Goal: Check status: Check status

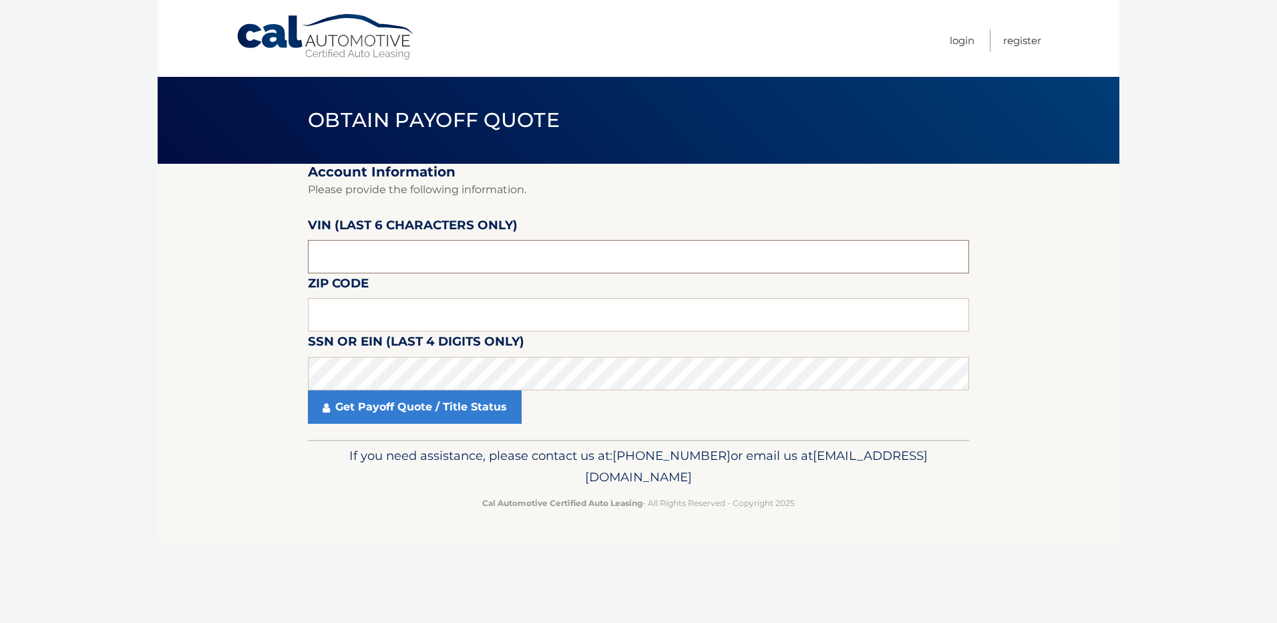
click at [444, 257] on input "text" at bounding box center [638, 256] width 661 height 33
drag, startPoint x: 443, startPoint y: 257, endPoint x: 311, endPoint y: 253, distance: 131.7
click at [311, 253] on input "text" at bounding box center [638, 256] width 661 height 33
type input "175613"
click at [348, 298] on label "Zip Code" at bounding box center [338, 285] width 61 height 25
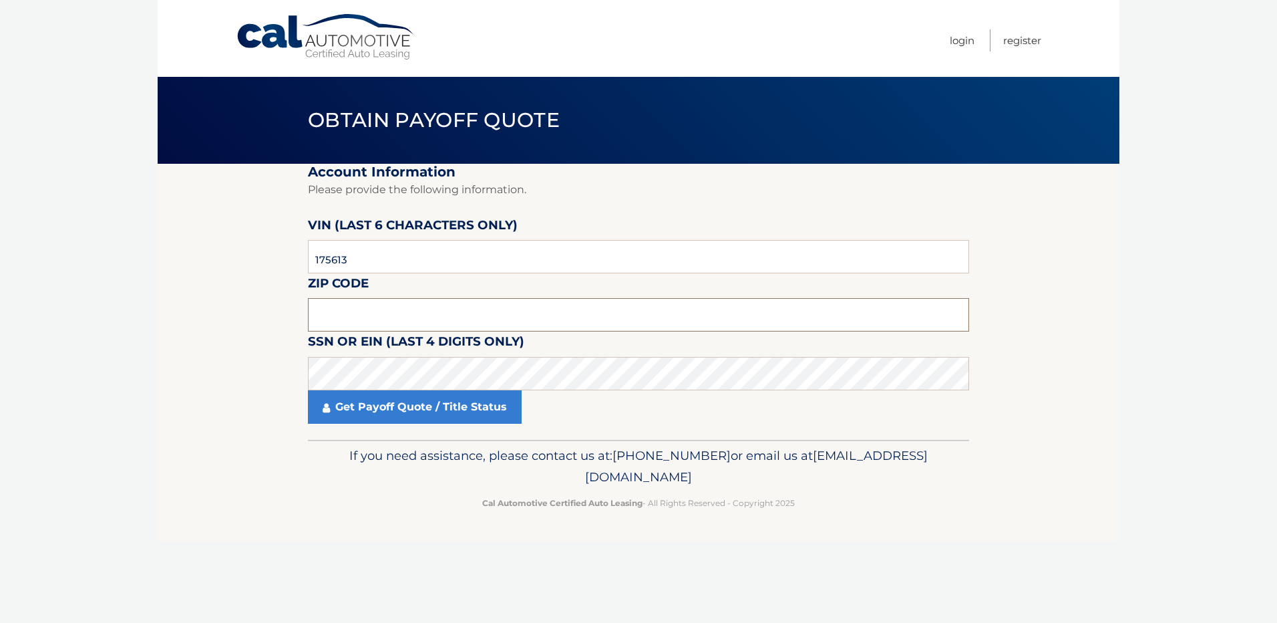
click at [348, 306] on input "text" at bounding box center [638, 314] width 661 height 33
type input "10307"
drag, startPoint x: 142, startPoint y: 325, endPoint x: 161, endPoint y: 325, distance: 19.4
click at [147, 325] on body "Cal Automotive Menu Login Register Obtain Payoff Quote" at bounding box center [638, 311] width 1277 height 623
click at [217, 378] on section "Account Information Please provide the following information. [PERSON_NAME] (la…" at bounding box center [639, 302] width 962 height 276
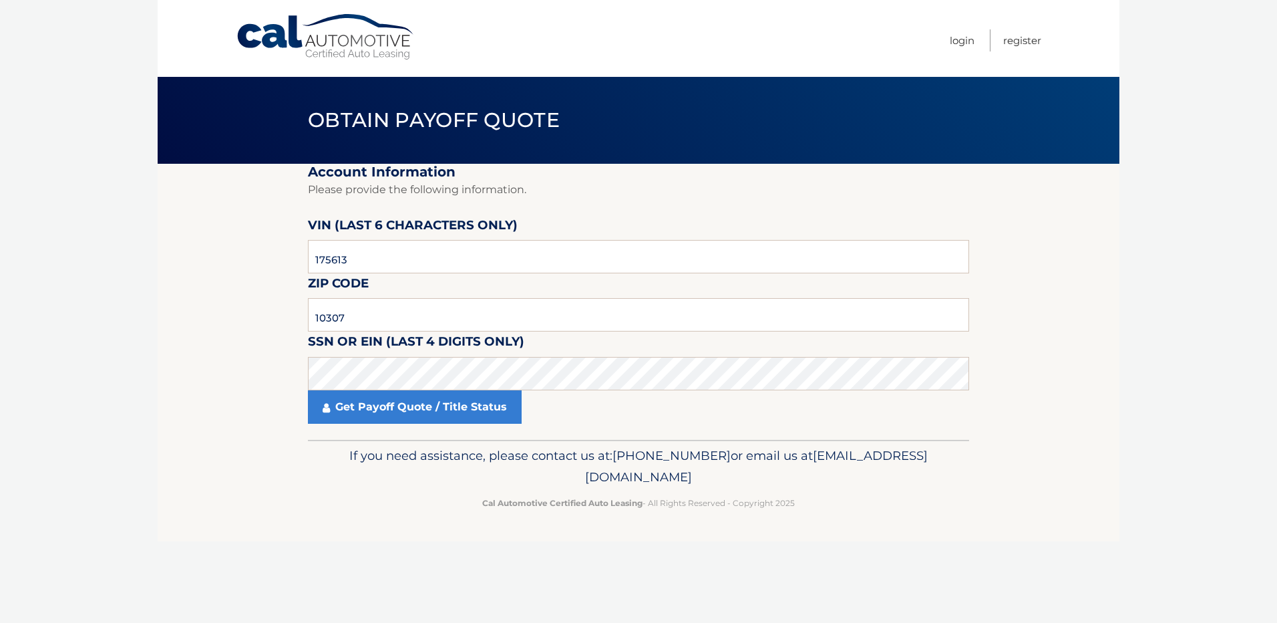
click at [212, 386] on section "Account Information Please provide the following information. [PERSON_NAME] (la…" at bounding box center [639, 302] width 962 height 276
click at [212, 387] on section "Account Information Please provide the following information. [PERSON_NAME] (la…" at bounding box center [639, 302] width 962 height 276
click at [282, 371] on section "Account Information Please provide the following information. [PERSON_NAME] (la…" at bounding box center [639, 302] width 962 height 276
click at [212, 318] on section "Account Information Please provide the following information. [PERSON_NAME] (la…" at bounding box center [639, 302] width 962 height 276
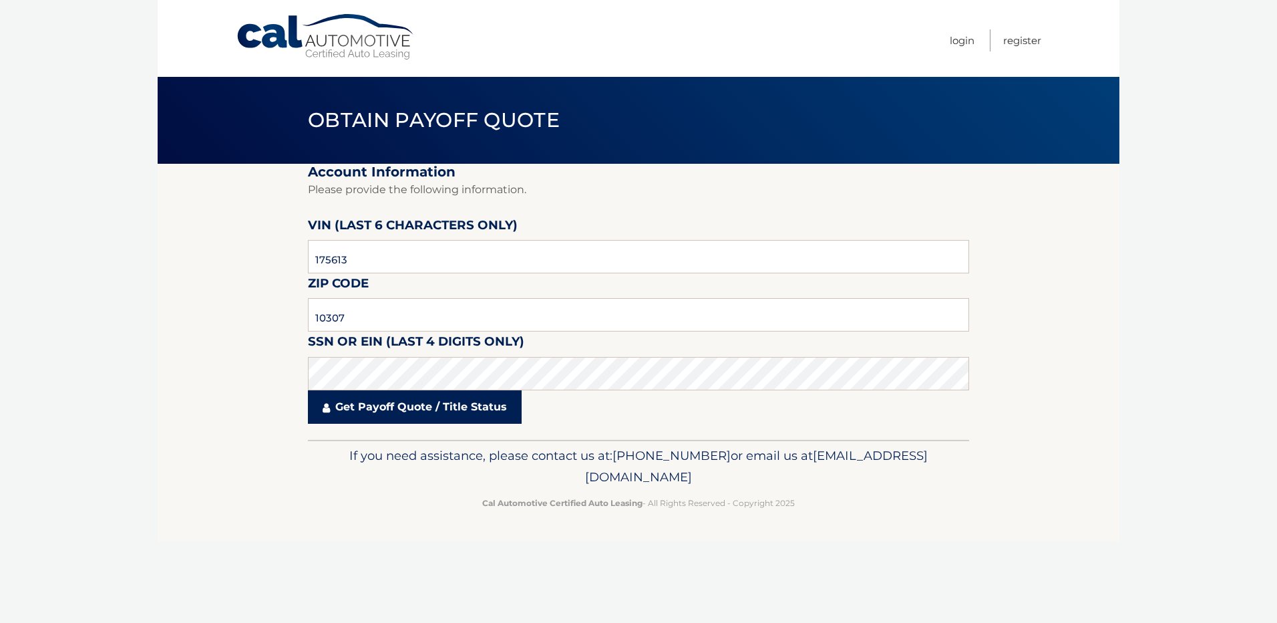
click at [454, 406] on link "Get Payoff Quote / Title Status" at bounding box center [415, 406] width 214 height 33
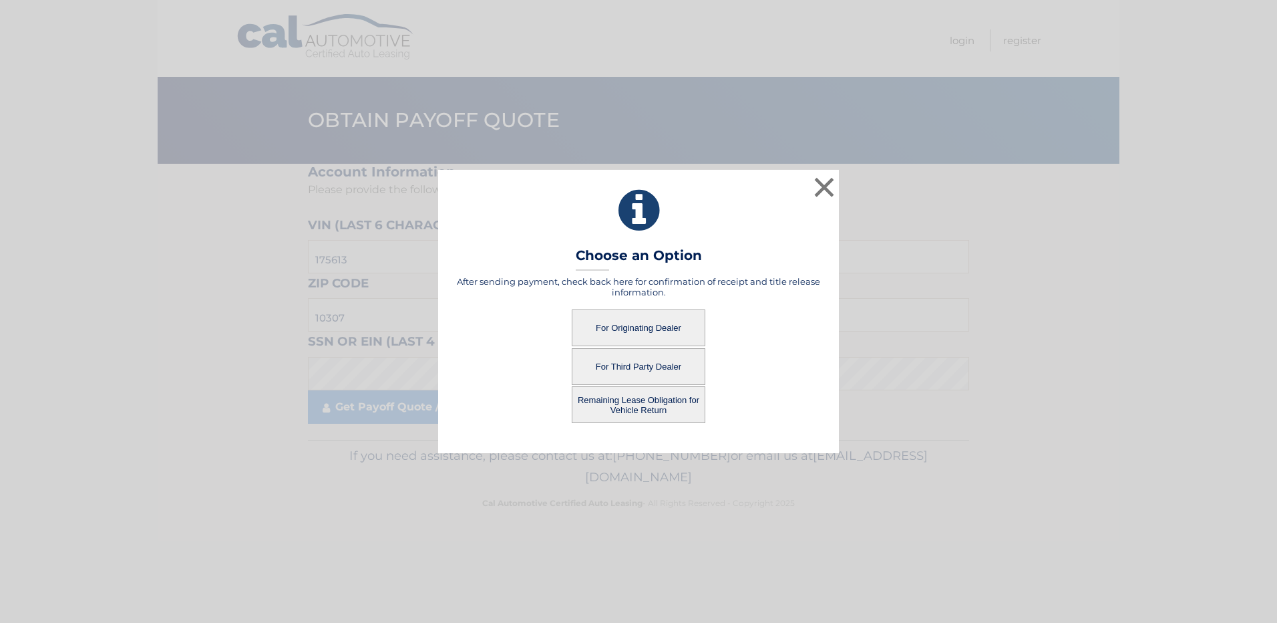
click at [653, 326] on button "For Originating Dealer" at bounding box center [639, 327] width 134 height 37
click at [632, 325] on button "For Originating Dealer" at bounding box center [639, 327] width 134 height 37
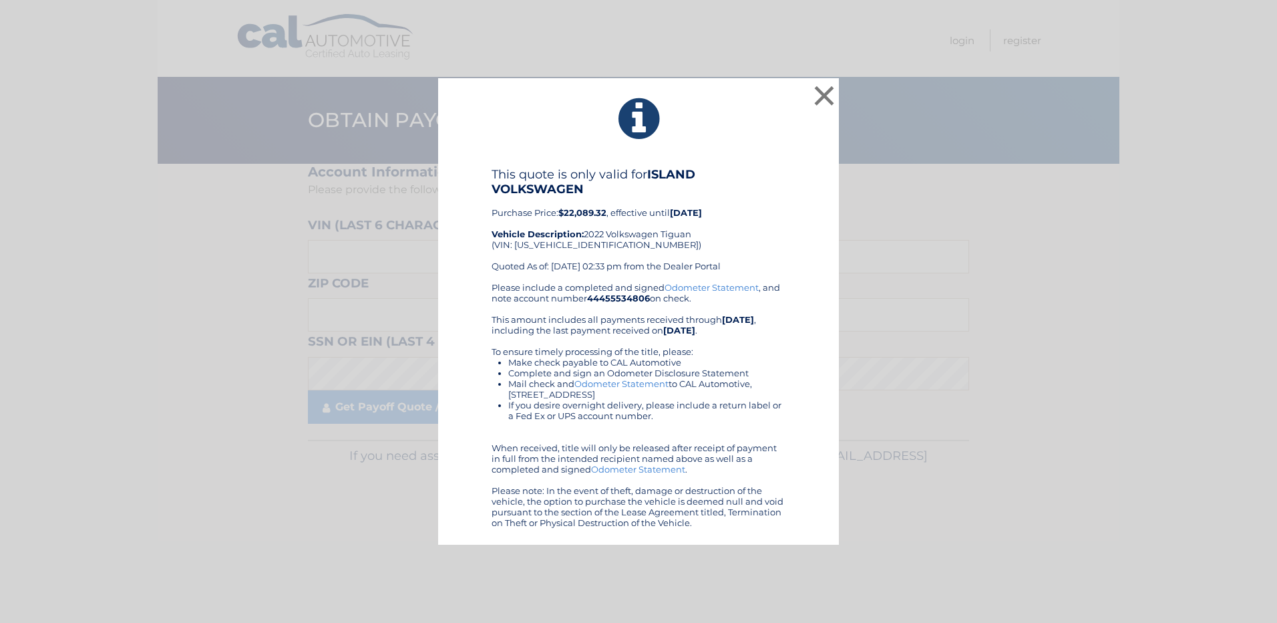
click at [128, 404] on div "× This quote is only valid for ISLAND VOLKSWAGEN Purchase Price: $22,089.32 , e…" at bounding box center [638, 311] width 1267 height 466
